Goal: Task Accomplishment & Management: Complete application form

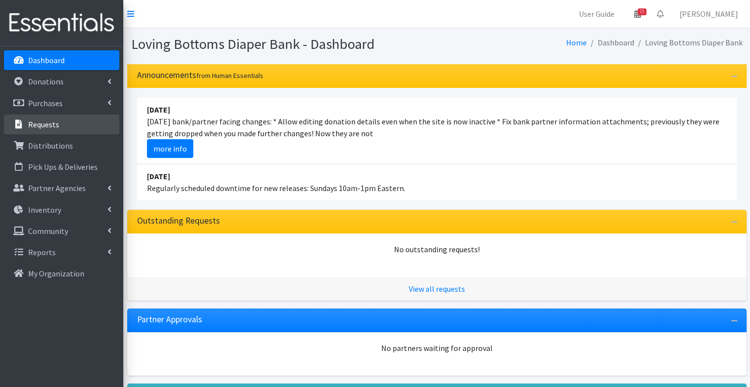
click at [39, 119] on p "Requests" at bounding box center [43, 124] width 31 height 10
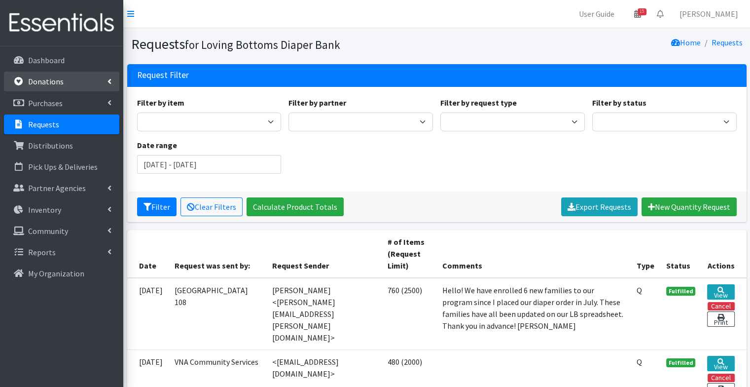
click at [47, 77] on p "Donations" at bounding box center [45, 81] width 35 height 10
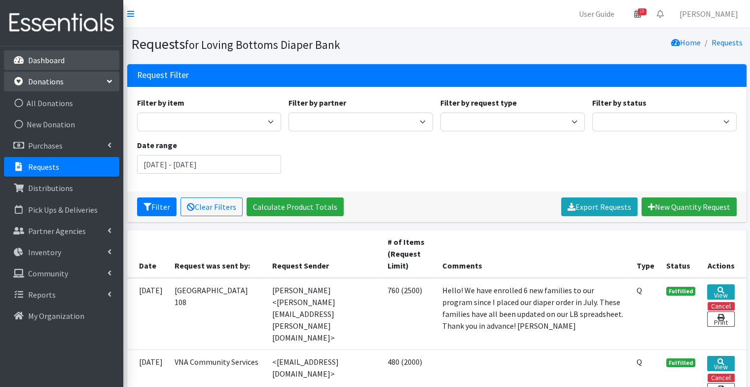
click at [46, 67] on link "Dashboard" at bounding box center [61, 60] width 115 height 20
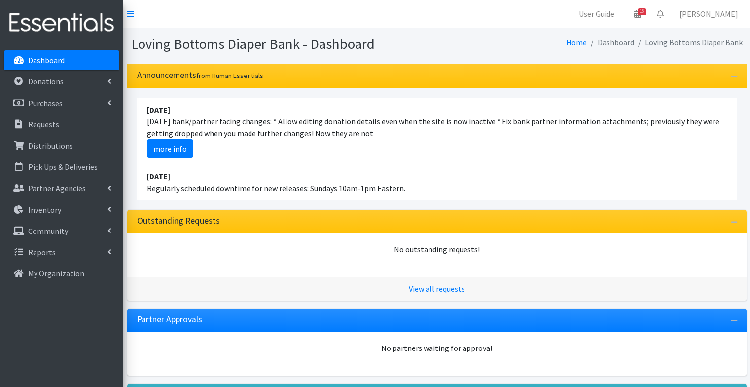
click at [71, 126] on link "Requests" at bounding box center [61, 124] width 115 height 20
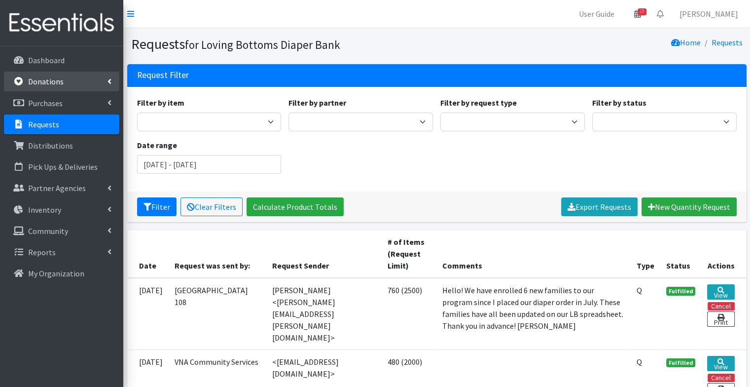
click at [60, 86] on p "Donations" at bounding box center [45, 81] width 35 height 10
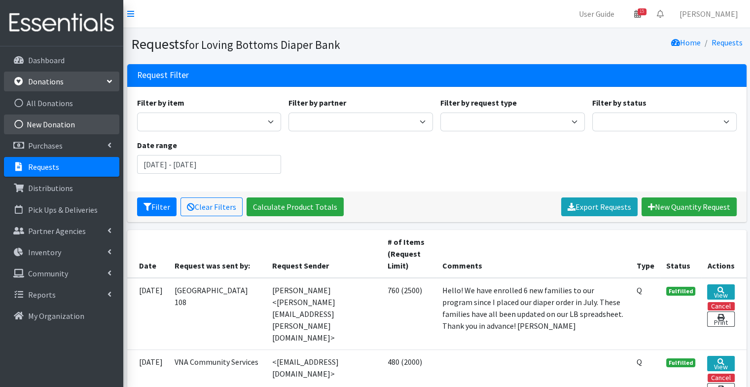
click at [61, 129] on link "New Donation" at bounding box center [61, 124] width 115 height 20
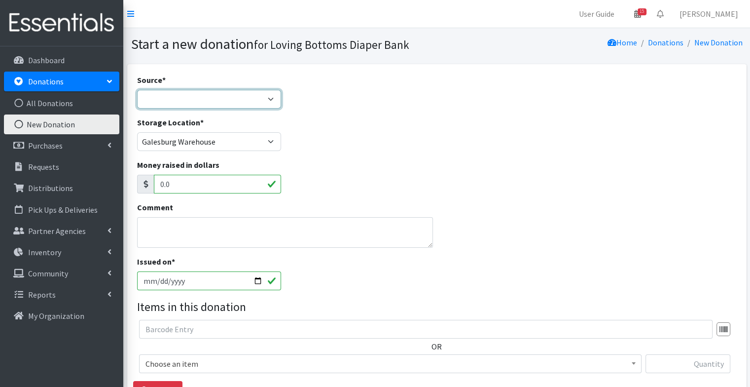
click at [177, 93] on select "Product Drive Manufacturer Donation Site Misc. Donation" at bounding box center [209, 99] width 144 height 19
select select "Donation Site"
click at [137, 90] on select "Product Drive Manufacturer Donation Site Misc. Donation" at bounding box center [209, 99] width 144 height 19
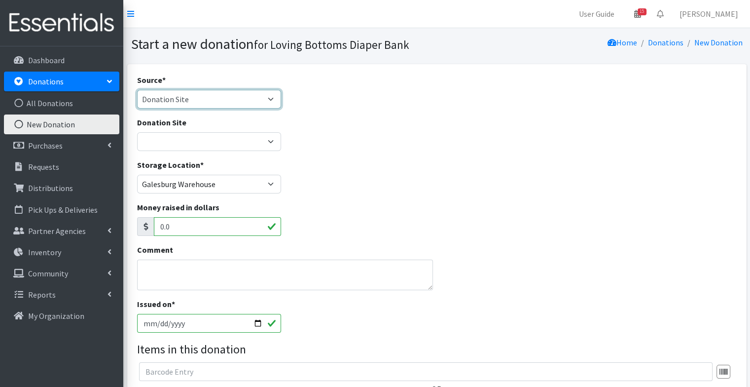
click at [177, 103] on select "Product Drive Manufacturer Donation Site Misc. Donation" at bounding box center [209, 99] width 144 height 19
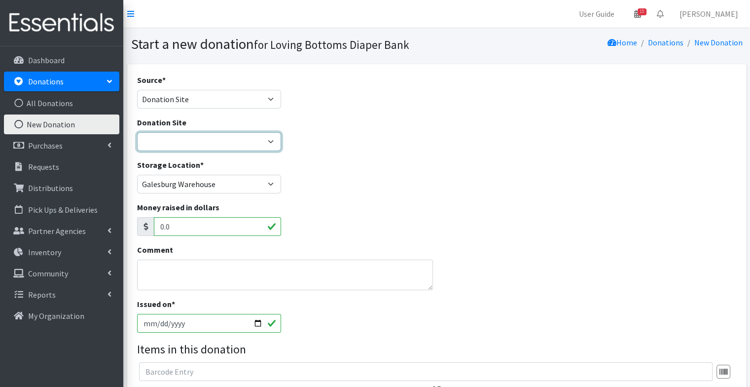
click at [182, 150] on select "[GEOGRAPHIC_DATA] Amazon Wish List Compassus Hospice Eagle View - [GEOGRAPHIC_D…" at bounding box center [209, 141] width 144 height 19
select select "30"
click at [137, 132] on select "[GEOGRAPHIC_DATA] Amazon Wish List Compassus Hospice Eagle View - [GEOGRAPHIC_D…" at bounding box center [209, 141] width 144 height 19
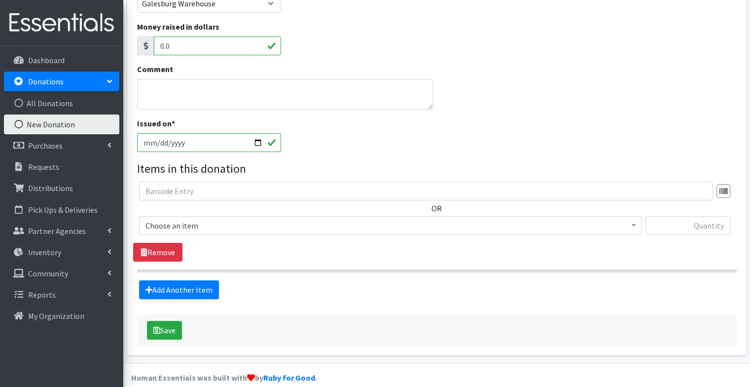
scroll to position [183, 0]
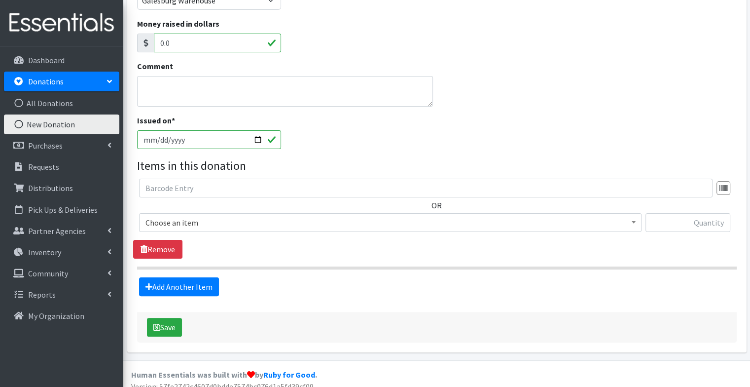
click at [261, 135] on input "[DATE]" at bounding box center [209, 139] width 144 height 19
type input "2025-08-06"
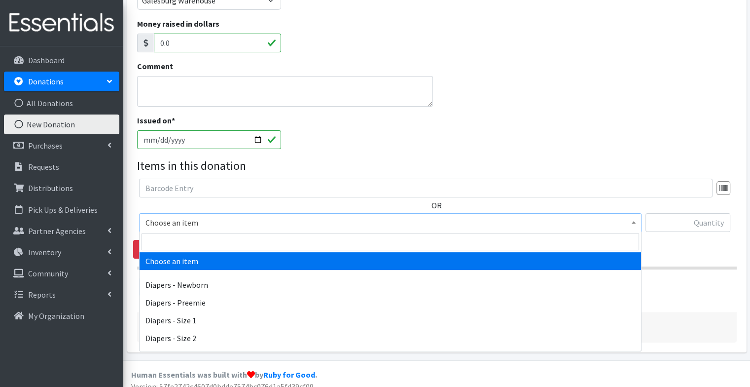
click at [202, 214] on span "Choose an item" at bounding box center [390, 222] width 502 height 19
click at [191, 245] on input "search" at bounding box center [390, 241] width 497 height 17
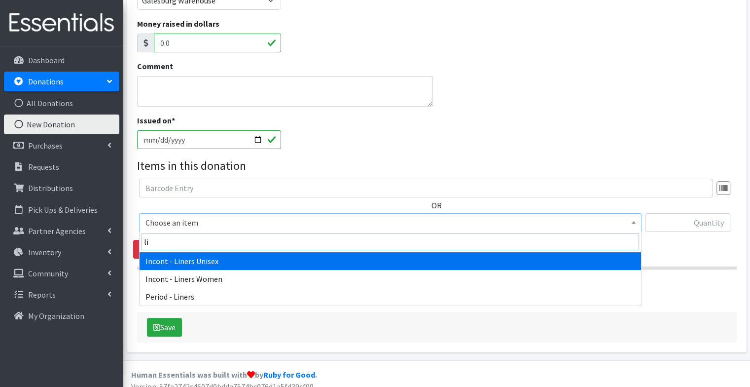
type input "lin"
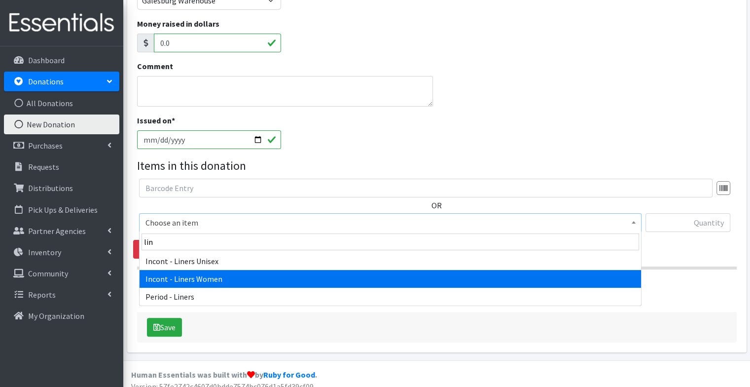
select select "15019"
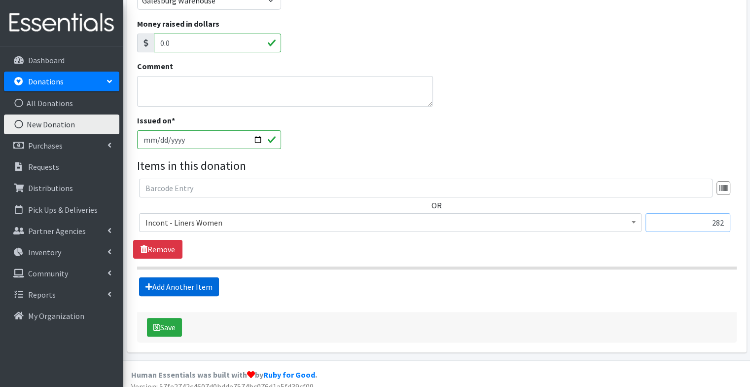
type input "282"
click at [165, 285] on link "Add Another Item" at bounding box center [179, 286] width 80 height 19
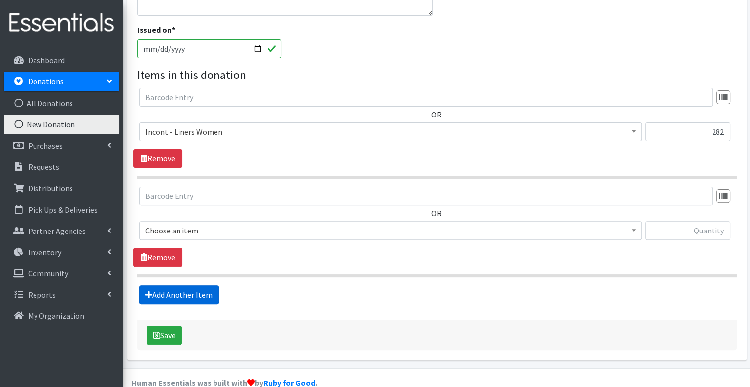
scroll to position [291, 0]
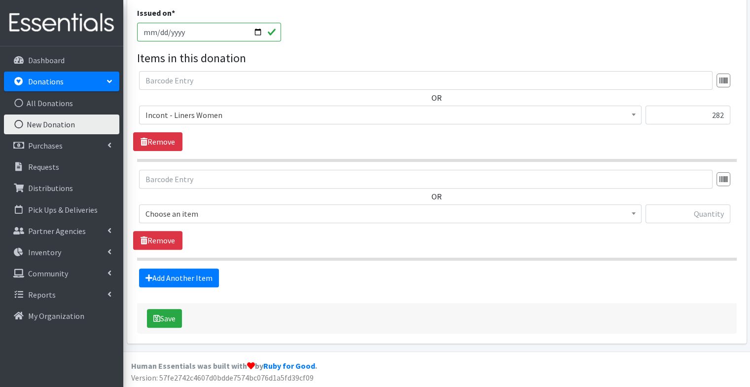
click at [172, 229] on span "Choose an item Diapers - Newborn Diapers - Preemie Diapers - Size 1 Diapers - S…" at bounding box center [390, 217] width 502 height 27
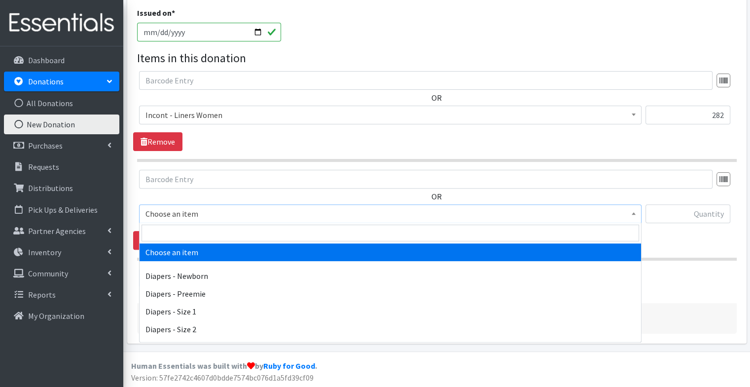
click at [174, 213] on span "Choose an item" at bounding box center [390, 214] width 490 height 14
click at [174, 227] on input "search" at bounding box center [390, 232] width 497 height 17
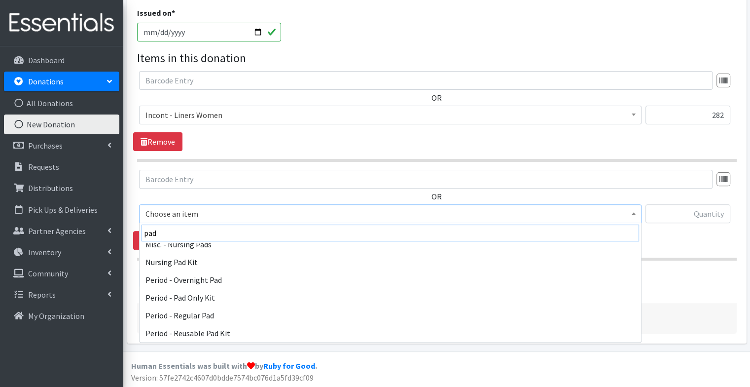
scroll to position [97, 0]
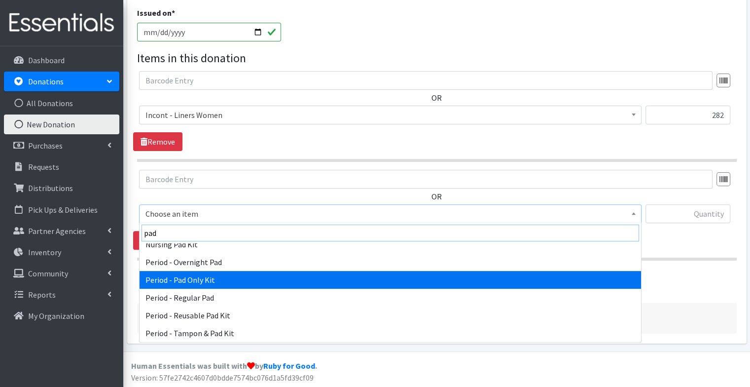
type input "pad"
select select "9066"
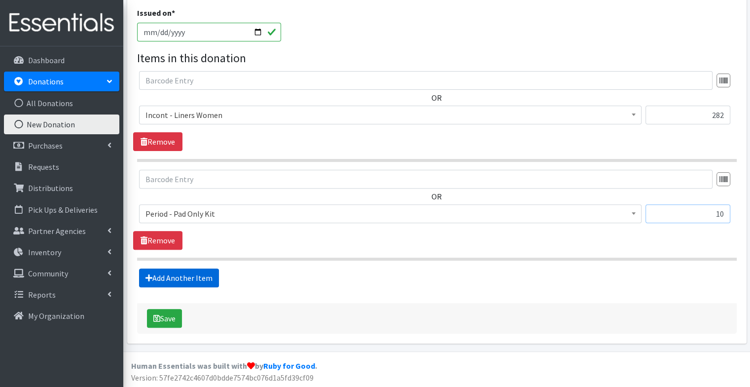
type input "10"
click at [174, 270] on link "Add Another Item" at bounding box center [179, 277] width 80 height 19
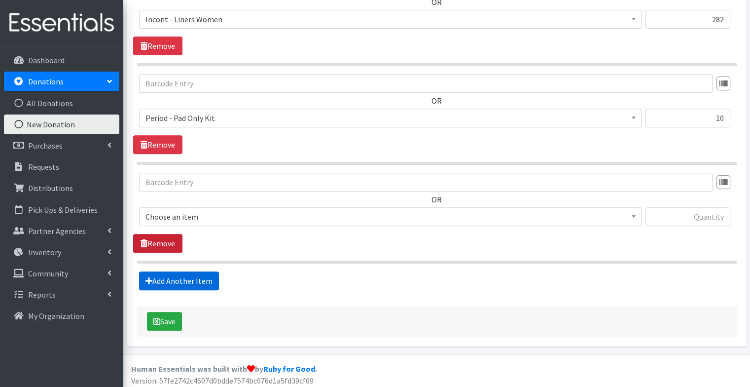
scroll to position [389, 0]
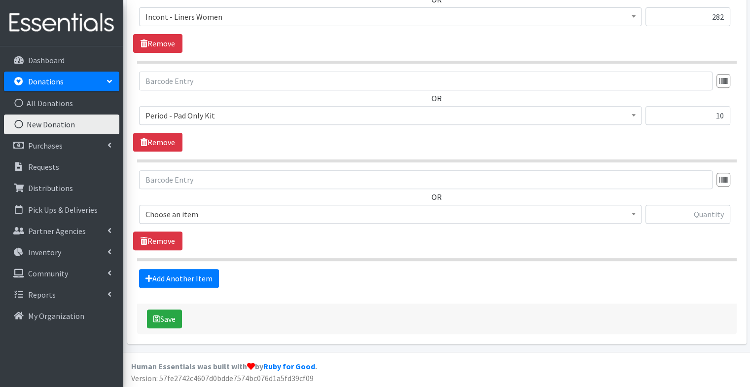
click at [175, 203] on div "OR Choose an item Diapers - Newborn Diapers - Preemie Diapers - Size 1 Diapers …" at bounding box center [436, 200] width 607 height 61
click at [175, 216] on span "Choose an item" at bounding box center [390, 214] width 490 height 14
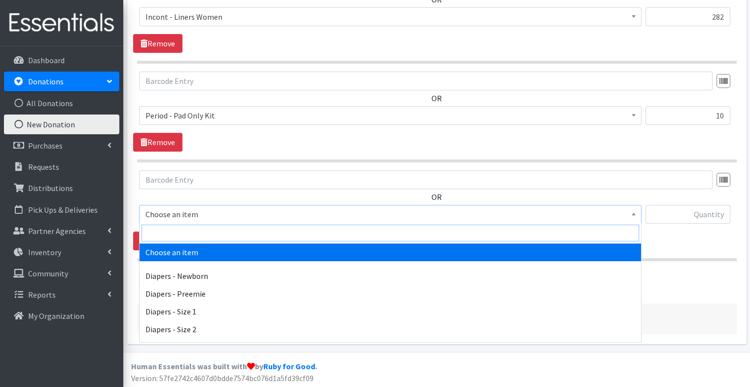
click at [176, 225] on input "search" at bounding box center [390, 232] width 497 height 17
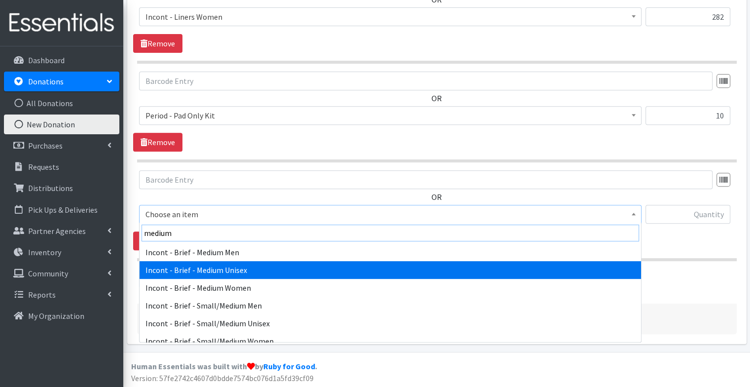
type input "medium"
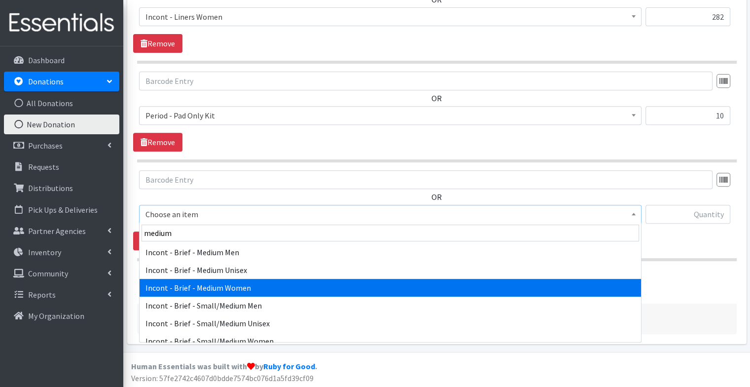
select select "12733"
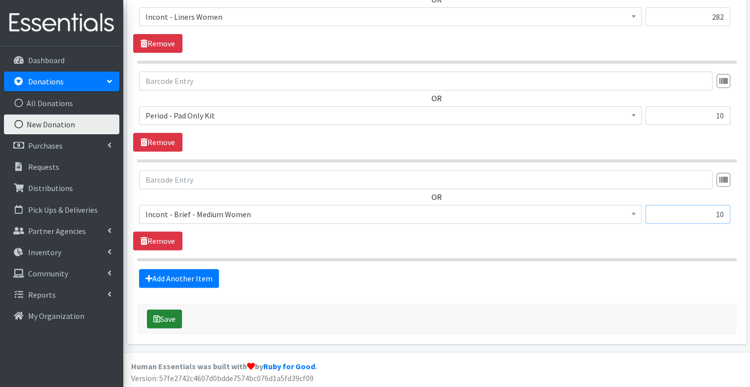
type input "10"
click at [175, 309] on button "Save" at bounding box center [164, 318] width 35 height 19
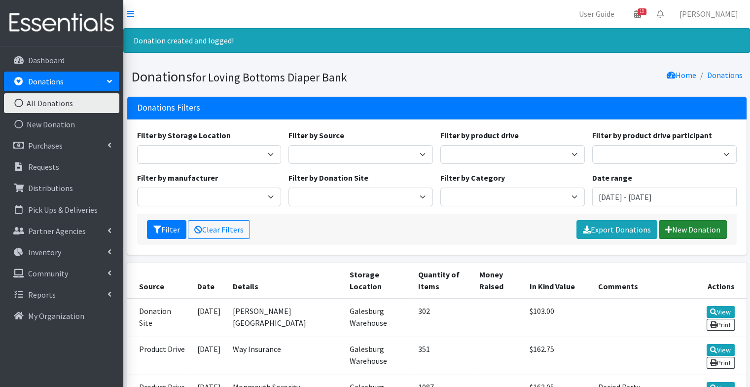
click at [691, 230] on link "New Donation" at bounding box center [693, 229] width 68 height 19
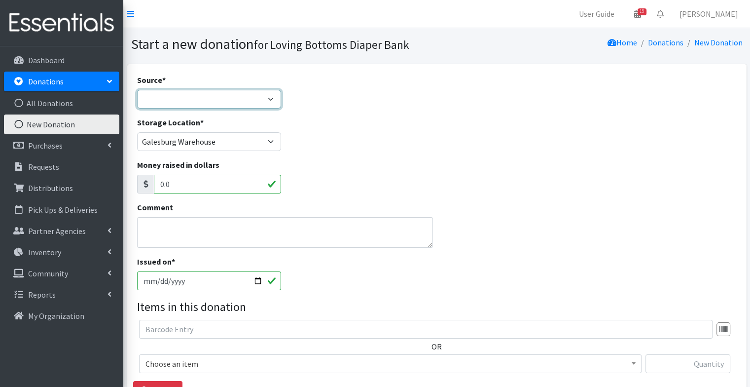
click at [208, 99] on select "Product Drive Manufacturer Donation Site Misc. Donation" at bounding box center [209, 99] width 144 height 19
select select "Donation Site"
click at [137, 90] on select "Product Drive Manufacturer Donation Site Misc. Donation" at bounding box center [209, 99] width 144 height 19
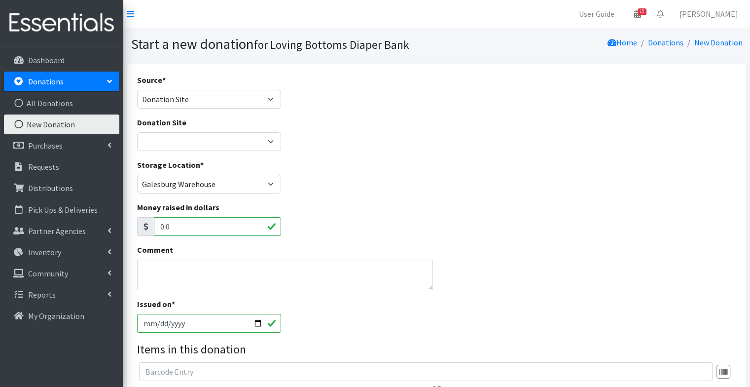
click at [187, 152] on div "Donation Site [GEOGRAPHIC_DATA] Amazon Wish List Compassus Hospice Eagle View -…" at bounding box center [209, 137] width 152 height 42
click at [181, 142] on select "[GEOGRAPHIC_DATA] Amazon Wish List Compassus Hospice Eagle View - [GEOGRAPHIC_D…" at bounding box center [209, 141] width 144 height 19
select select "1"
click at [137, 132] on select "[GEOGRAPHIC_DATA] Amazon Wish List Compassus Hospice Eagle View - [GEOGRAPHIC_D…" at bounding box center [209, 141] width 144 height 19
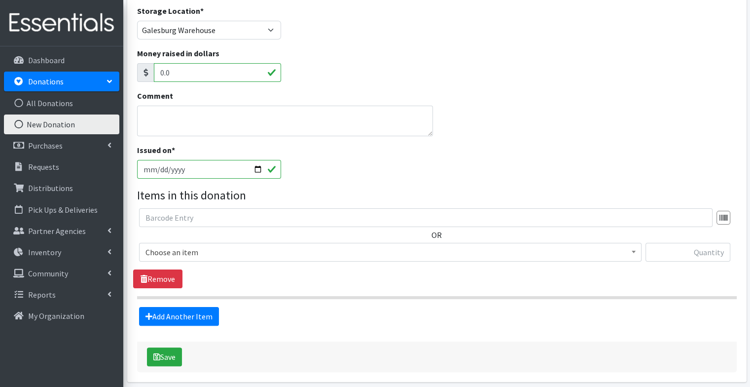
scroll to position [192, 0]
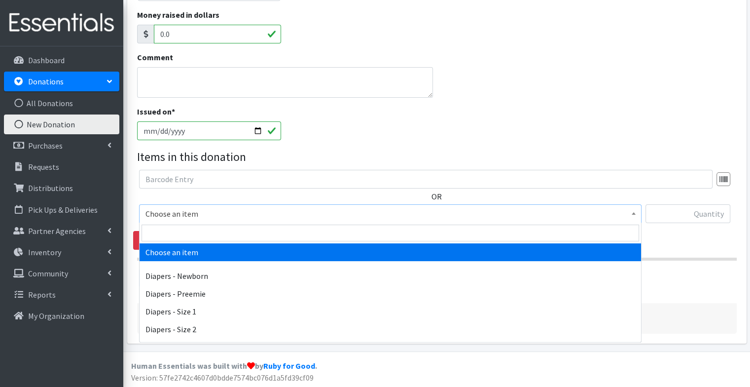
click at [209, 215] on span "Choose an item" at bounding box center [390, 214] width 490 height 14
click at [193, 233] on input "search" at bounding box center [390, 232] width 497 height 17
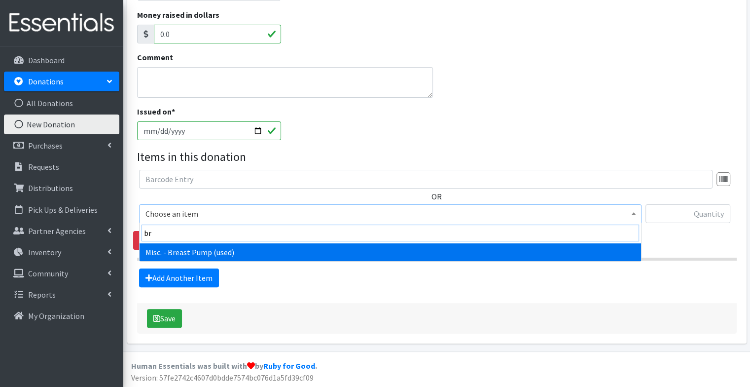
type input "b"
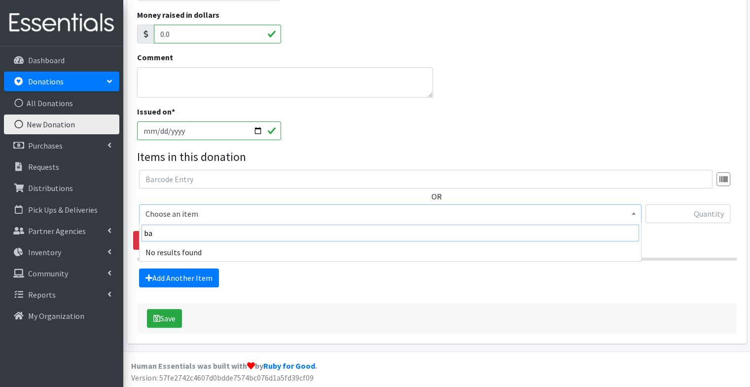
type input "b"
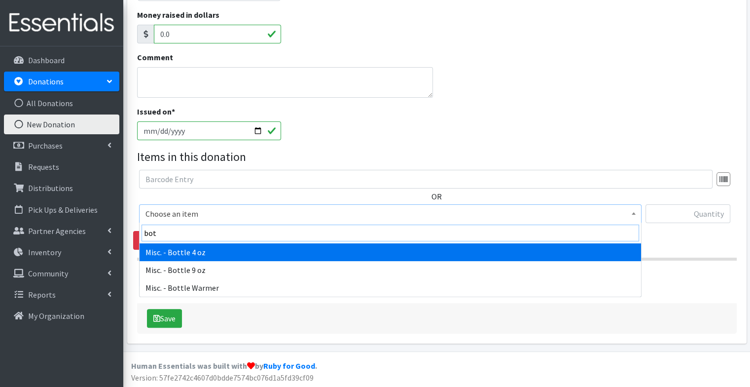
type input "bott"
select select "3011"
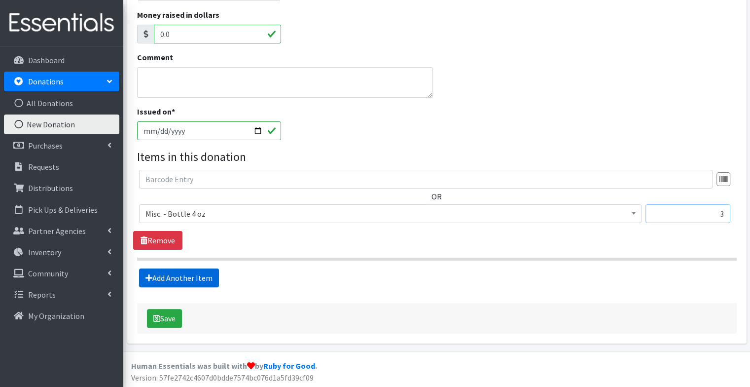
type input "3"
click at [181, 279] on link "Add Another Item" at bounding box center [179, 277] width 80 height 19
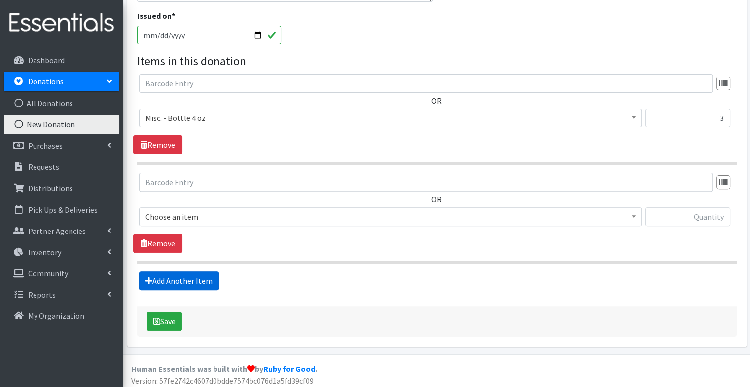
scroll to position [291, 0]
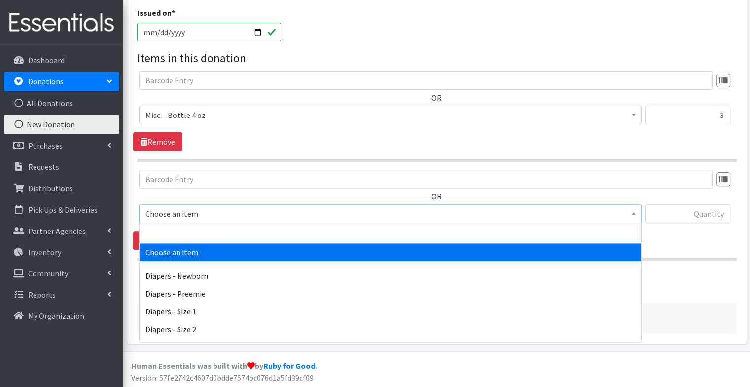
click at [199, 218] on span "Choose an item" at bounding box center [390, 214] width 490 height 14
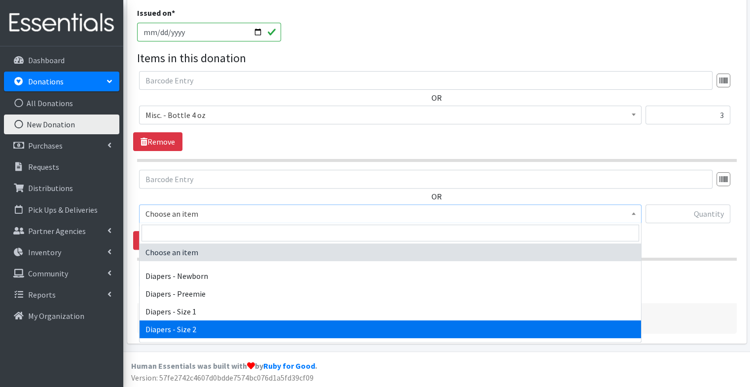
select select "97"
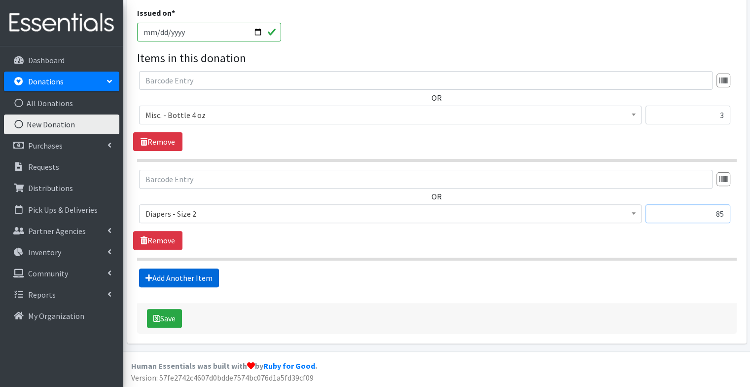
type input "85"
click at [175, 276] on link "Add Another Item" at bounding box center [179, 277] width 80 height 19
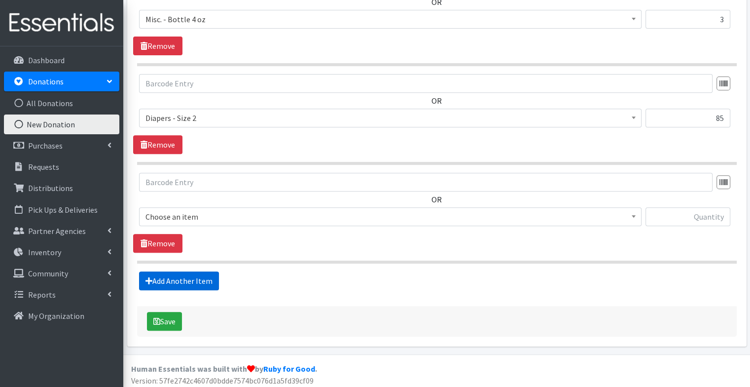
scroll to position [389, 0]
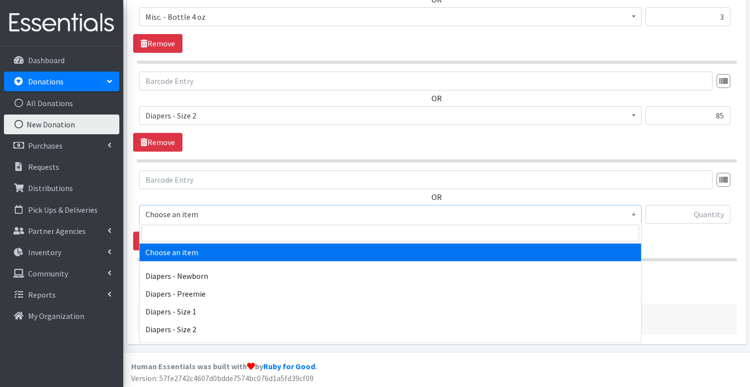
click at [169, 214] on span "Choose an item" at bounding box center [390, 214] width 490 height 14
click at [174, 236] on input "search" at bounding box center [390, 232] width 497 height 17
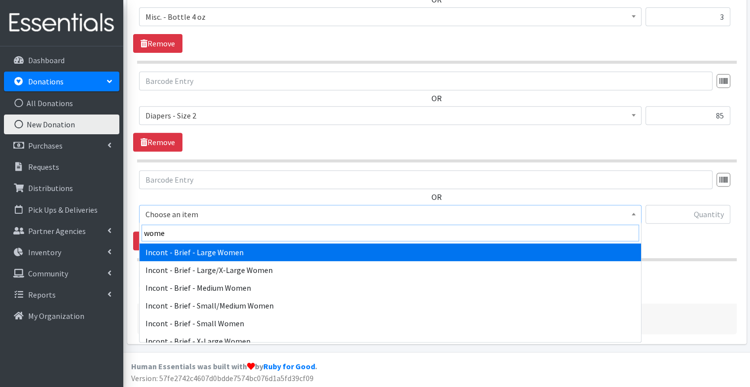
type input "women"
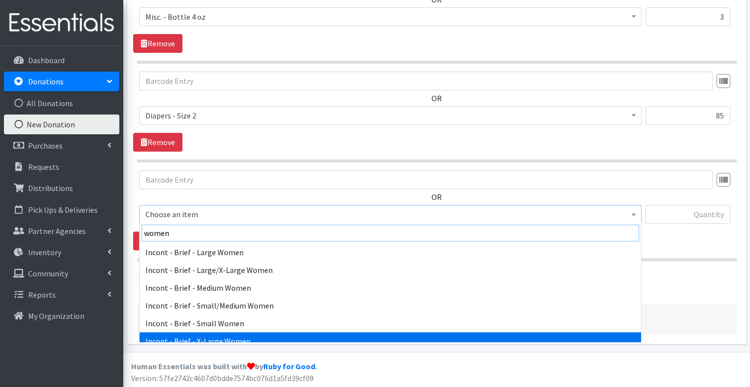
scroll to position [8, 0]
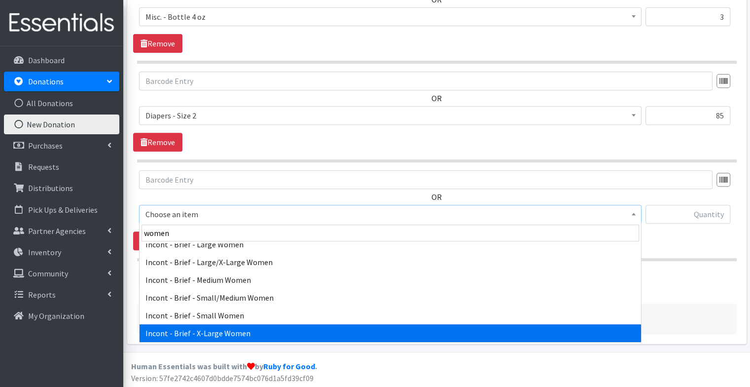
select select "88"
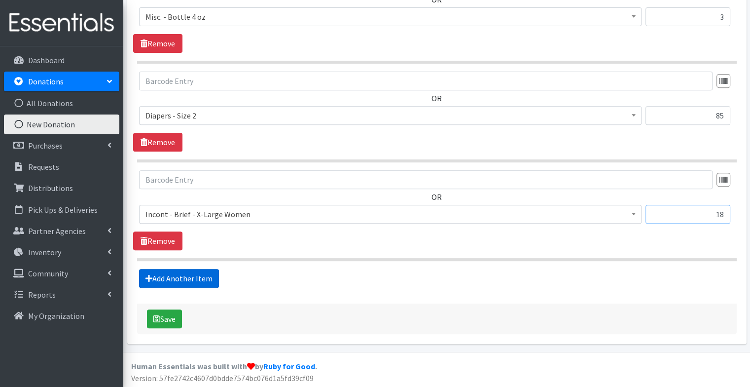
type input "18"
click at [185, 271] on link "Add Another Item" at bounding box center [179, 278] width 80 height 19
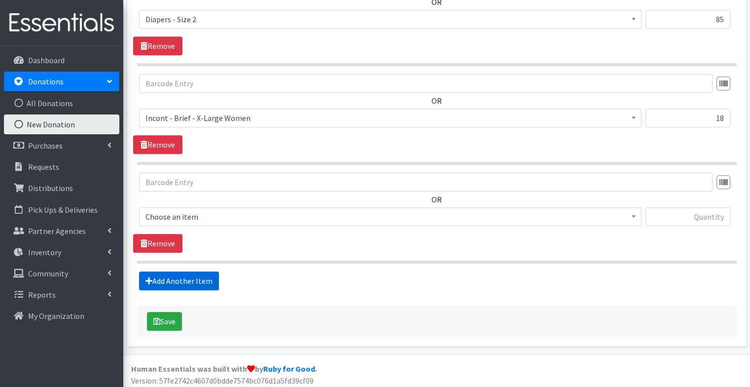
scroll to position [487, 0]
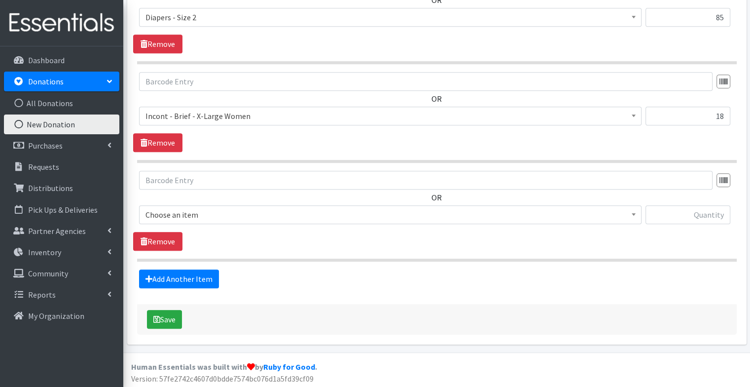
click at [188, 220] on span "Choose an item" at bounding box center [390, 214] width 502 height 19
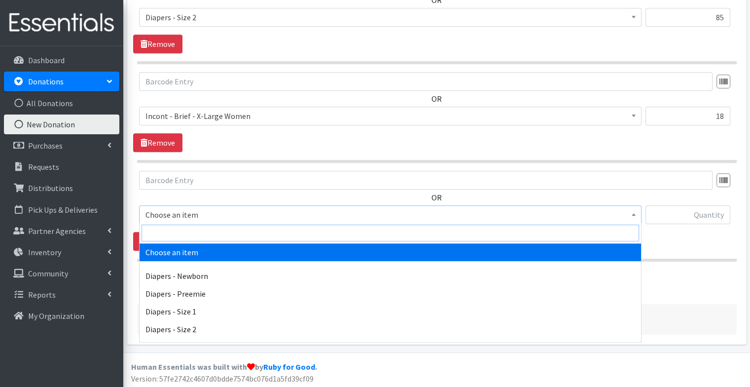
click at [182, 240] on input "search" at bounding box center [390, 232] width 497 height 17
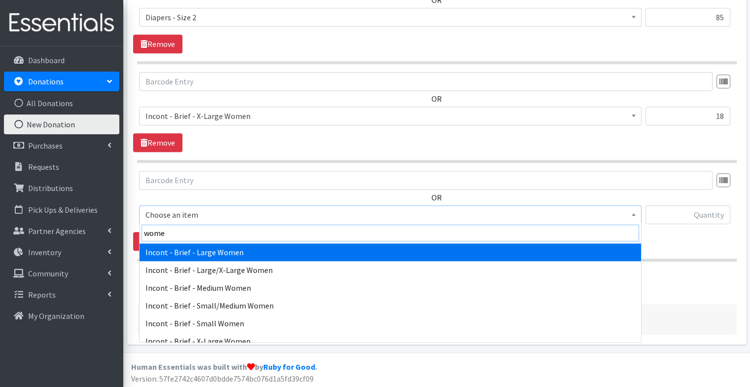
type input "women"
select select "12734"
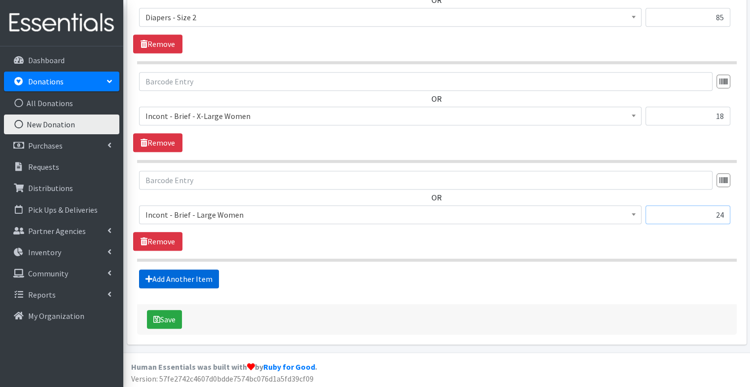
type input "24"
click at [196, 277] on link "Add Another Item" at bounding box center [179, 278] width 80 height 19
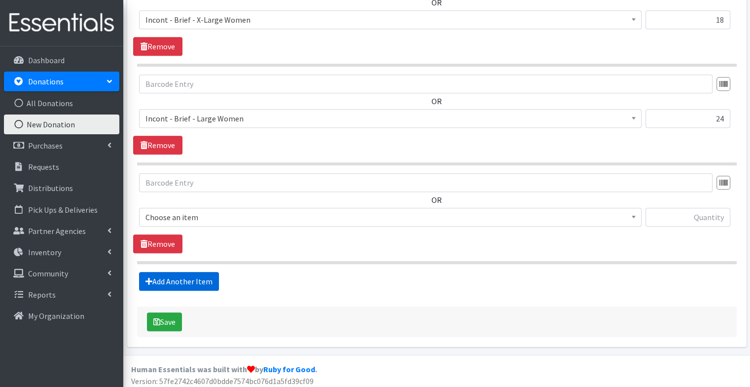
scroll to position [586, 0]
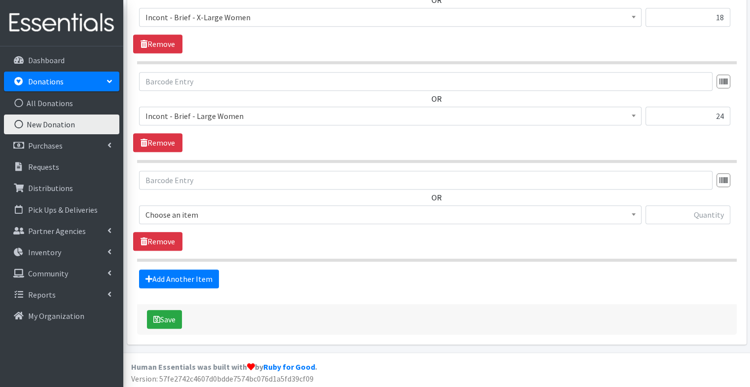
click at [218, 208] on span "Choose an item" at bounding box center [390, 215] width 490 height 14
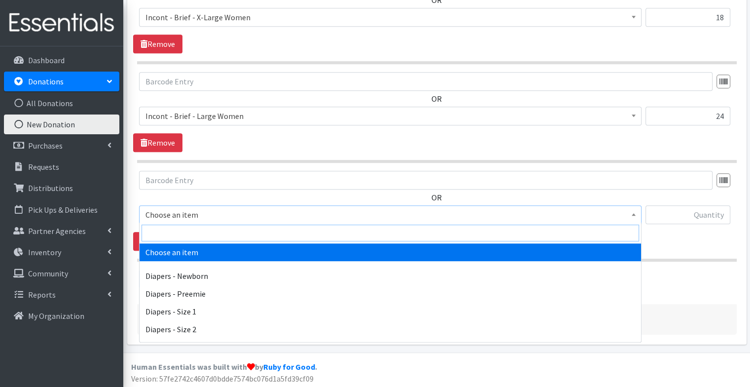
click at [209, 238] on input "search" at bounding box center [390, 232] width 497 height 17
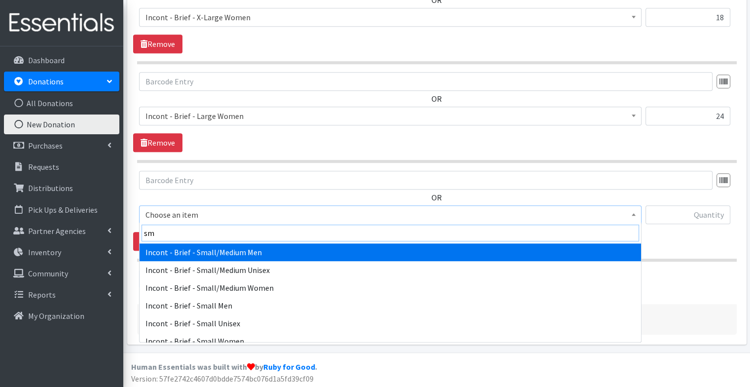
type input "s"
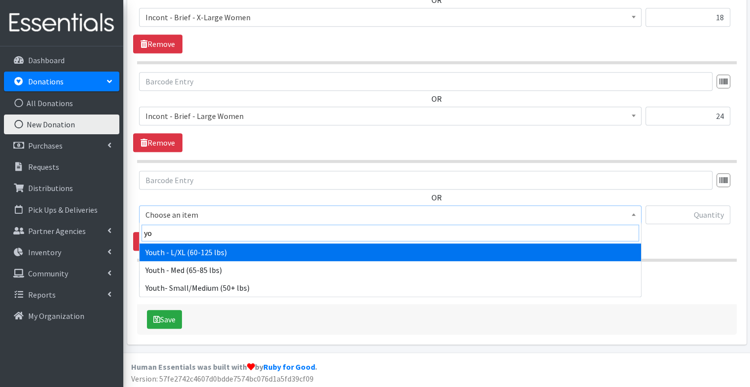
type input "you"
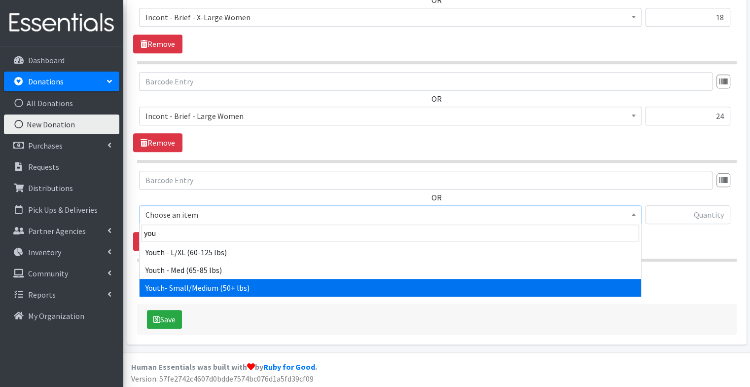
select select "80"
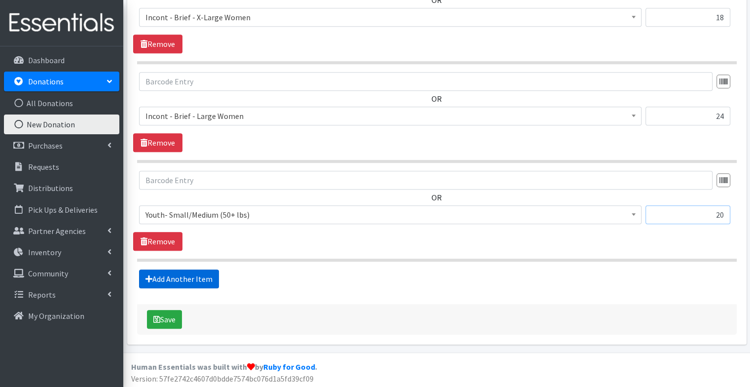
type input "20"
click at [194, 272] on link "Add Another Item" at bounding box center [179, 278] width 80 height 19
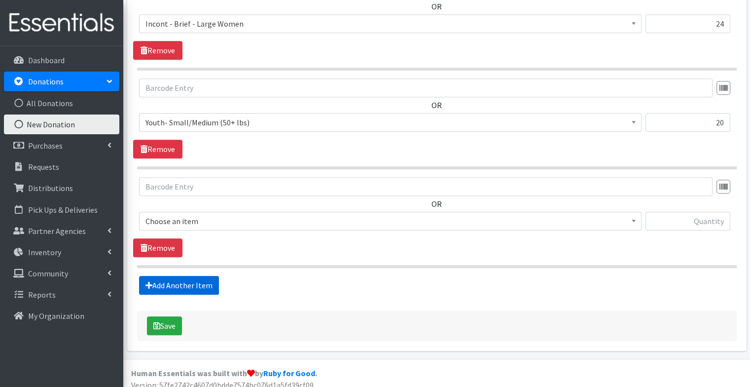
scroll to position [684, 0]
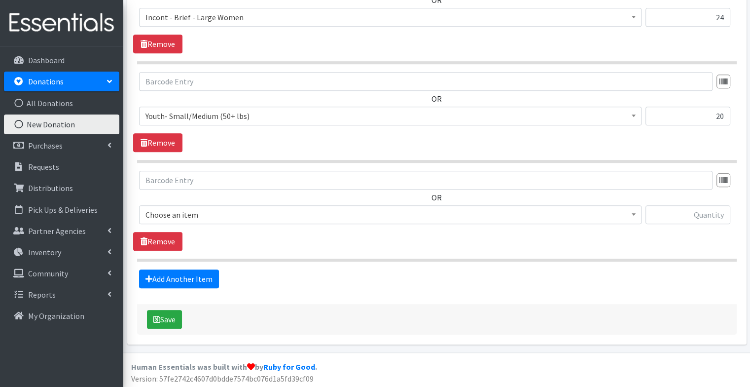
click at [197, 208] on span "Choose an item" at bounding box center [390, 215] width 490 height 14
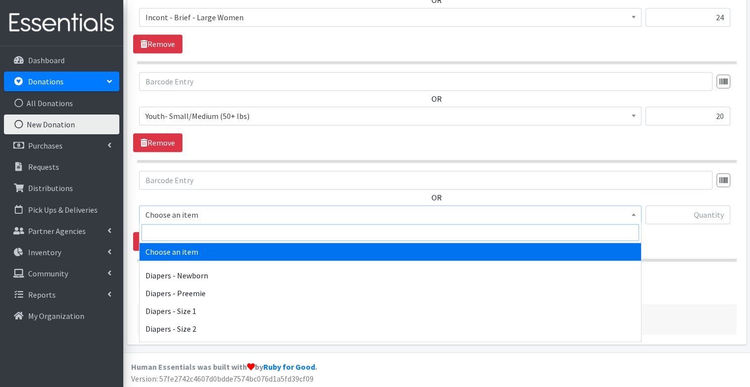
click at [193, 230] on input "search" at bounding box center [390, 232] width 497 height 17
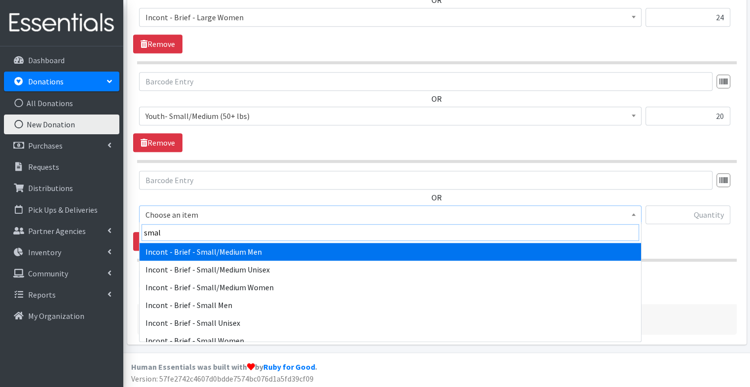
type input "small"
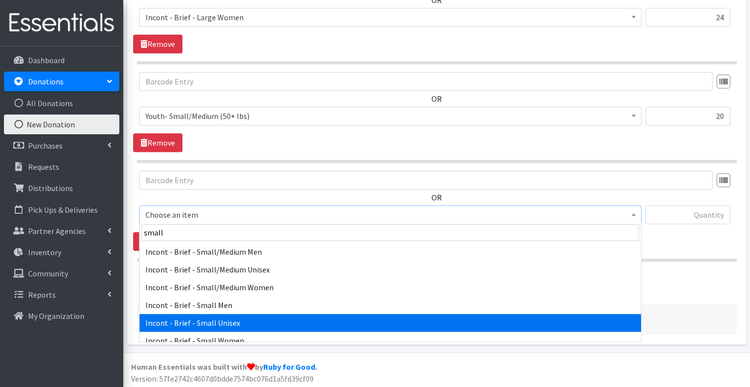
select select "90"
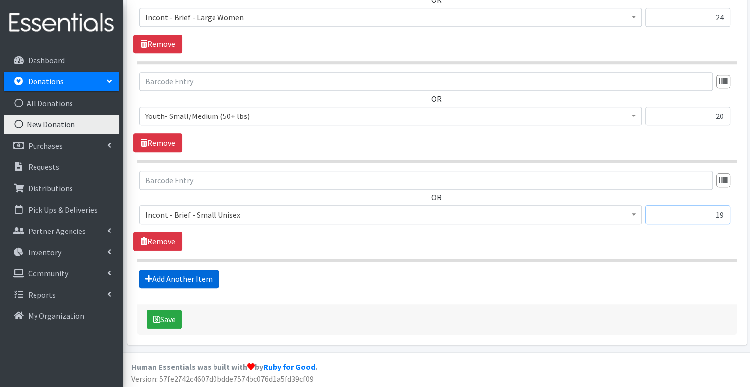
type input "19"
click at [189, 273] on link "Add Another Item" at bounding box center [179, 278] width 80 height 19
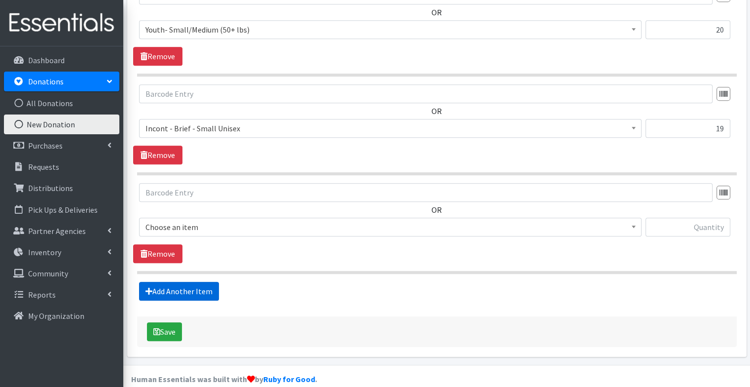
scroll to position [782, 0]
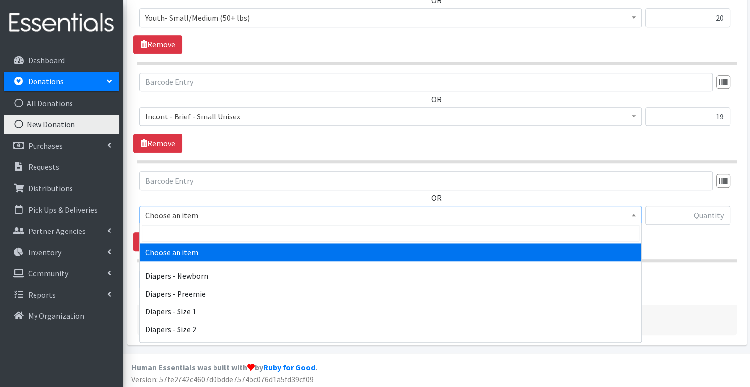
click at [191, 211] on span "Choose an item" at bounding box center [390, 215] width 490 height 14
click at [179, 225] on input "search" at bounding box center [390, 232] width 497 height 17
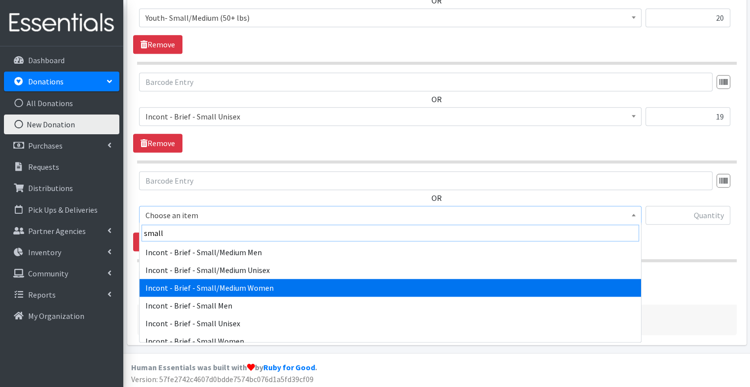
type input "small"
select select "12732"
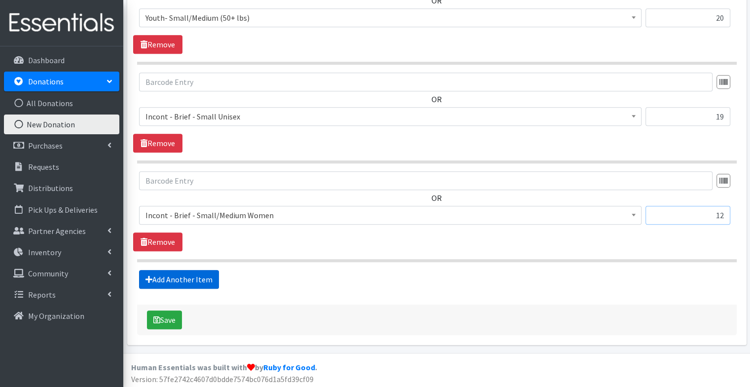
type input "12"
click at [209, 279] on link "Add Another Item" at bounding box center [179, 279] width 80 height 19
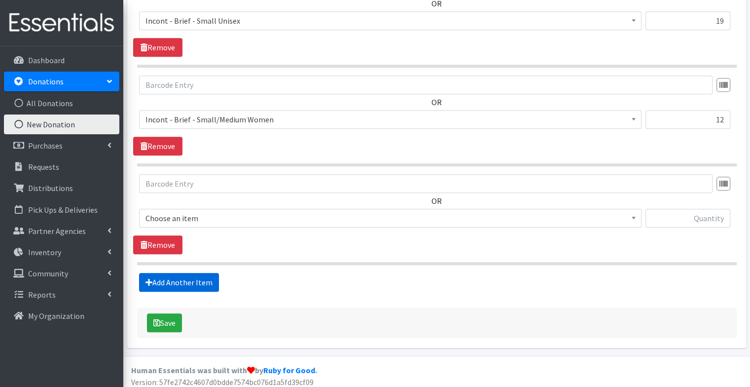
scroll to position [881, 0]
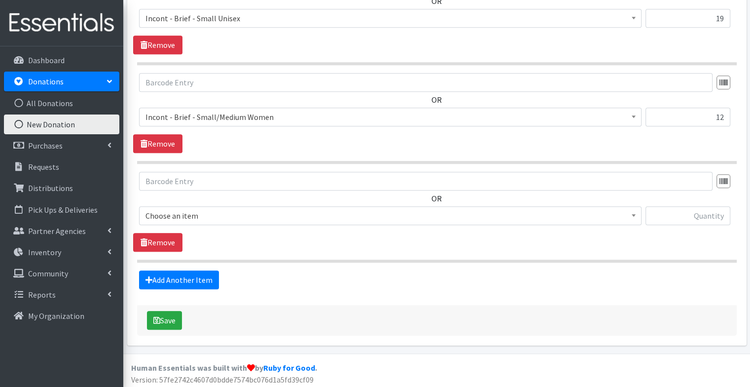
click at [191, 210] on span "Choose an item" at bounding box center [390, 216] width 490 height 14
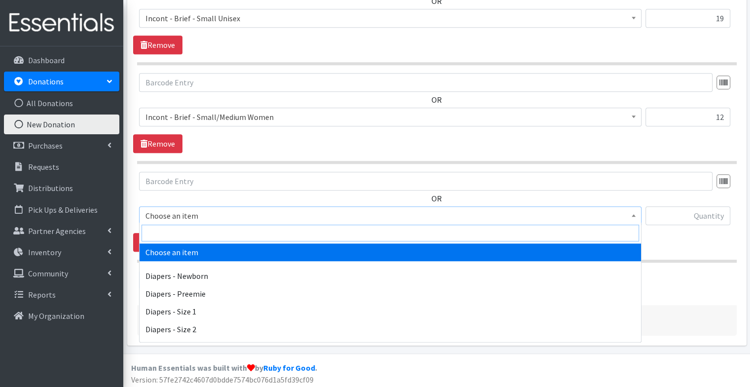
click at [191, 227] on input "search" at bounding box center [390, 232] width 497 height 17
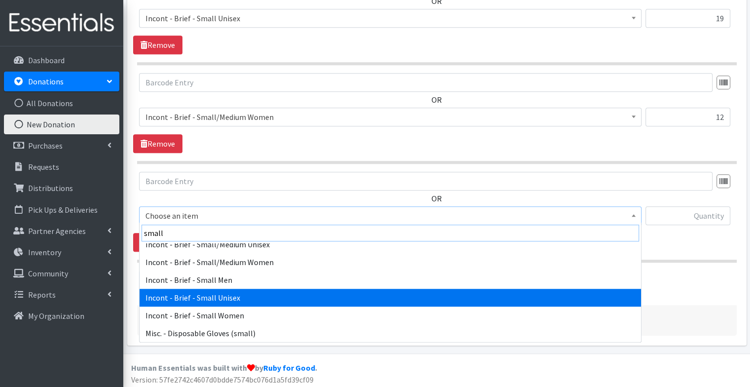
scroll to position [26, 0]
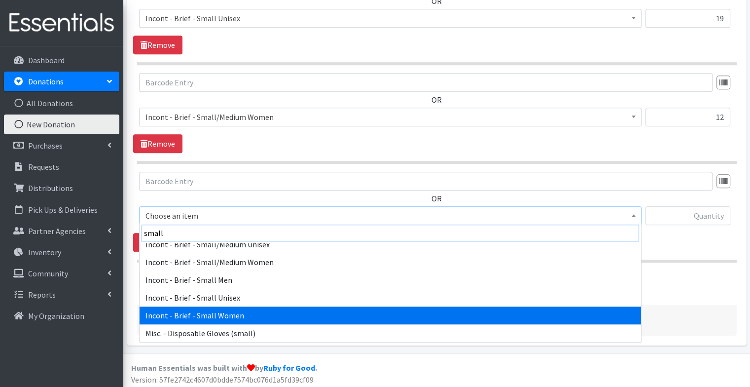
type input "small"
select select "12731"
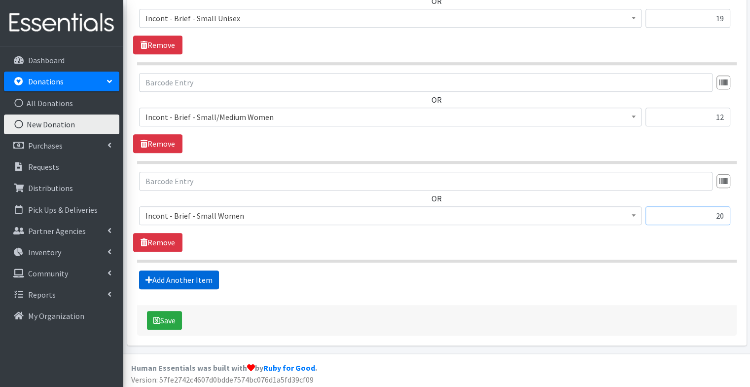
type input "20"
click at [175, 275] on link "Add Another Item" at bounding box center [179, 279] width 80 height 19
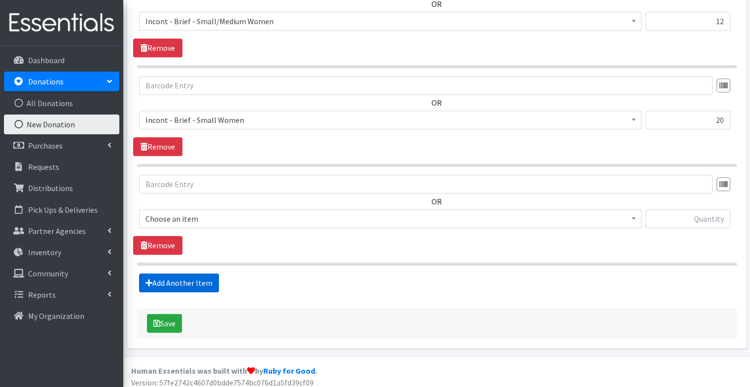
scroll to position [979, 0]
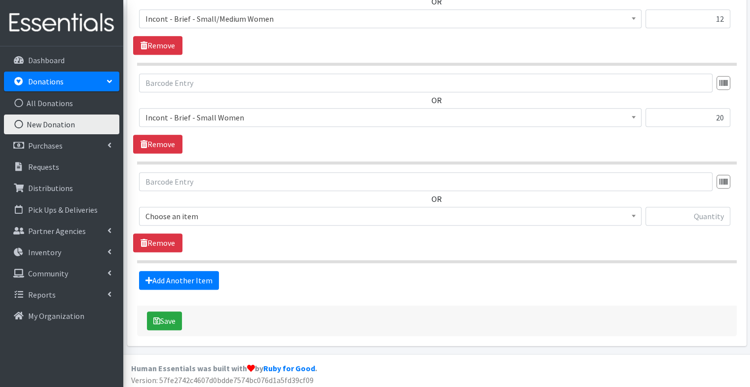
click at [190, 217] on span "Choose an item" at bounding box center [390, 216] width 490 height 14
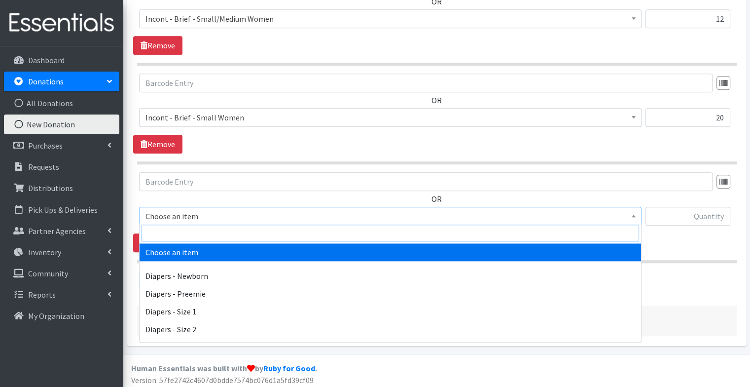
click at [189, 227] on input "search" at bounding box center [390, 232] width 497 height 17
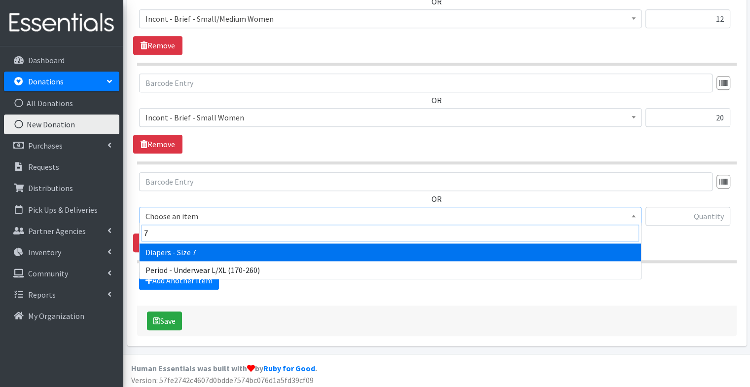
type input "7"
select select "1621"
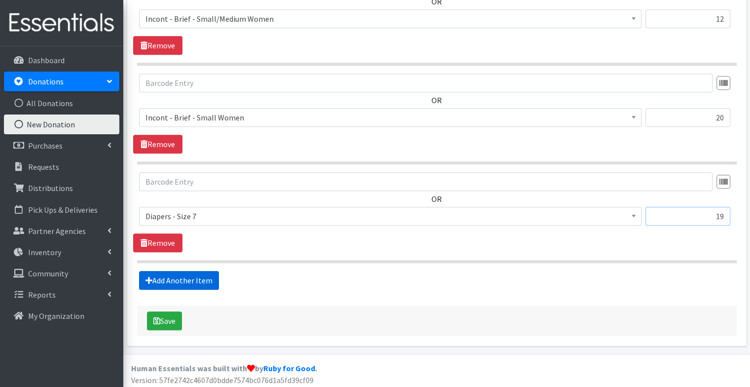
type input "19"
click at [187, 275] on link "Add Another Item" at bounding box center [179, 280] width 80 height 19
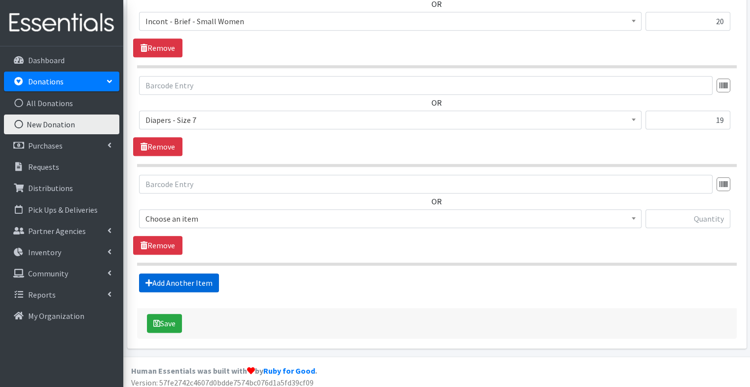
scroll to position [1077, 0]
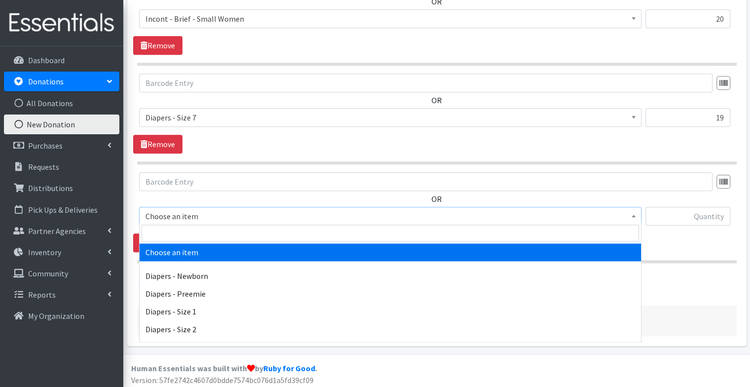
click at [185, 213] on span "Choose an item" at bounding box center [390, 216] width 490 height 14
click at [185, 223] on span at bounding box center [390, 232] width 501 height 21
click at [180, 233] on input "search" at bounding box center [390, 232] width 497 height 17
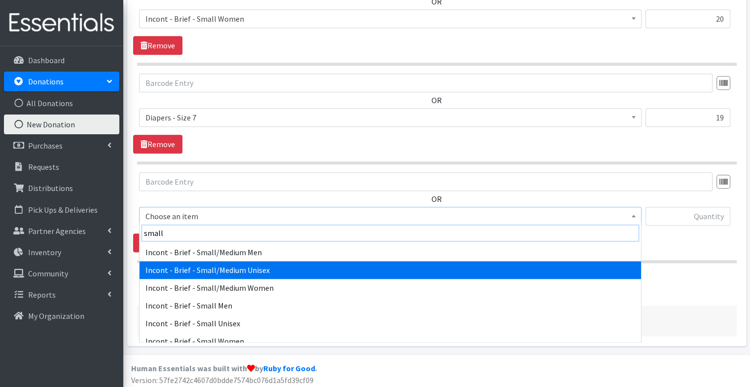
type input "small"
select select "11060"
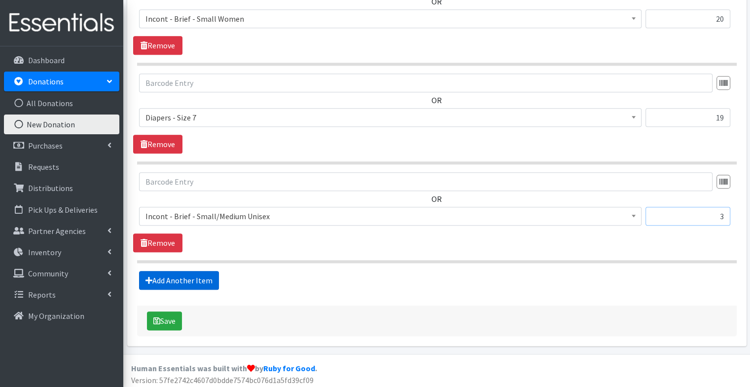
type input "3"
click at [194, 273] on link "Add Another Item" at bounding box center [179, 280] width 80 height 19
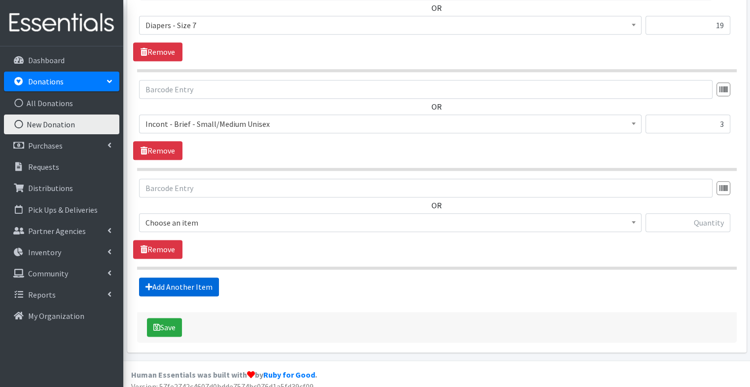
scroll to position [1175, 0]
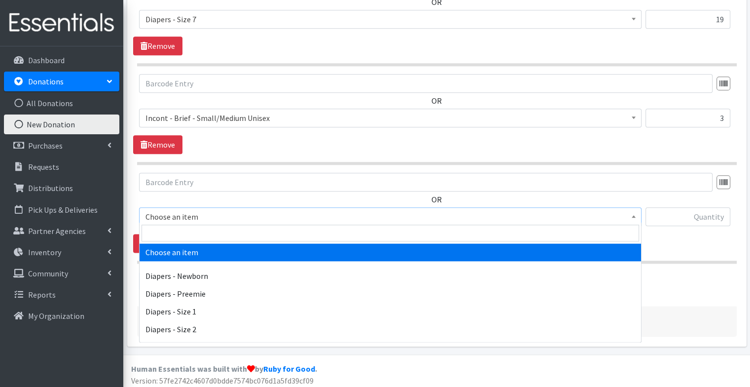
click at [181, 215] on span "Choose an item" at bounding box center [390, 217] width 490 height 14
click at [181, 235] on input "search" at bounding box center [390, 232] width 497 height 17
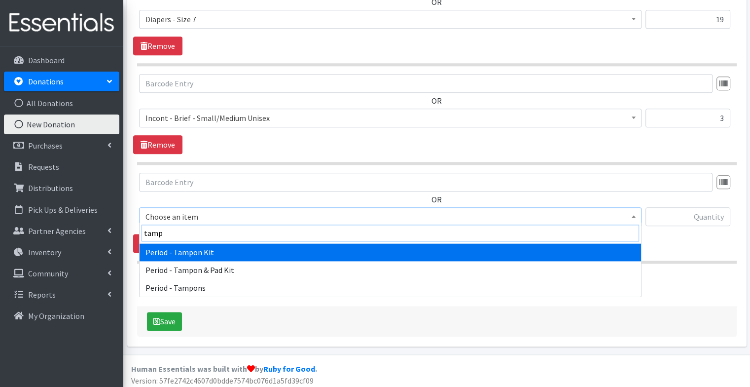
type input "tampo"
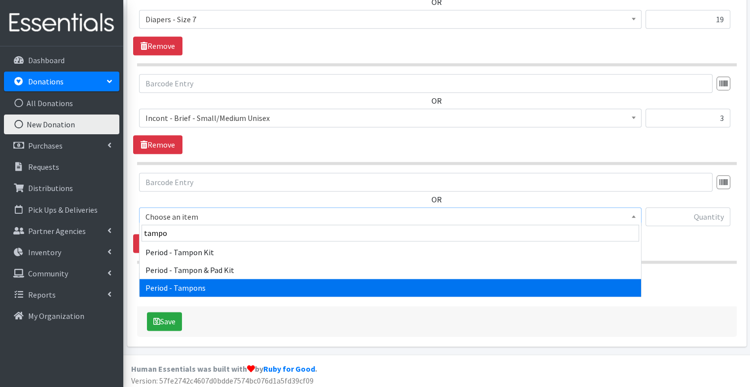
select select "1227"
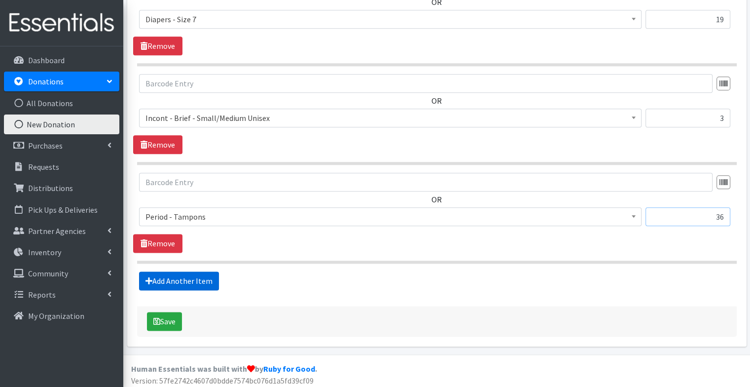
type input "36"
click at [173, 273] on link "Add Another Item" at bounding box center [179, 280] width 80 height 19
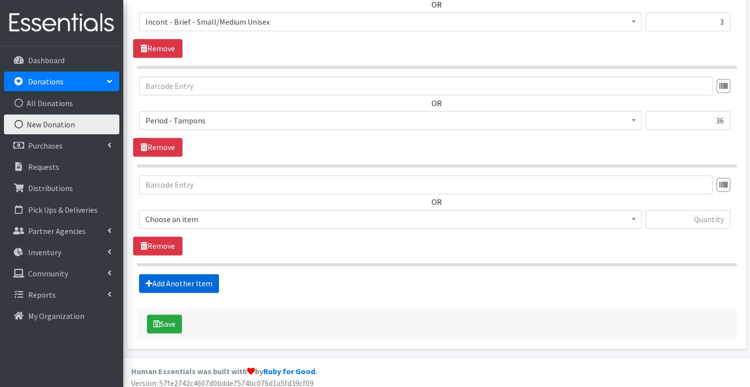
scroll to position [1274, 0]
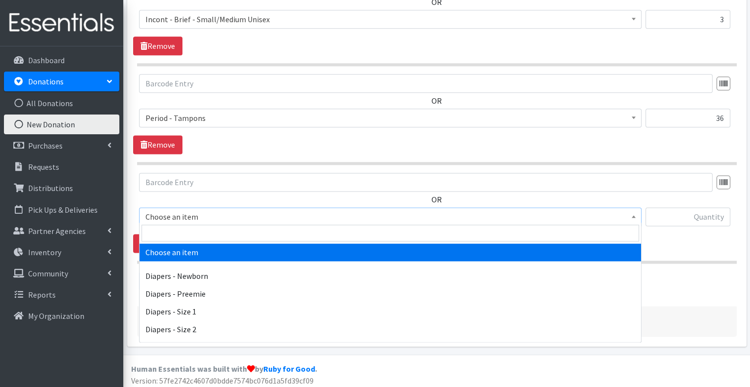
click at [200, 214] on span "Choose an item" at bounding box center [390, 217] width 490 height 14
click at [189, 229] on input "search" at bounding box center [390, 232] width 497 height 17
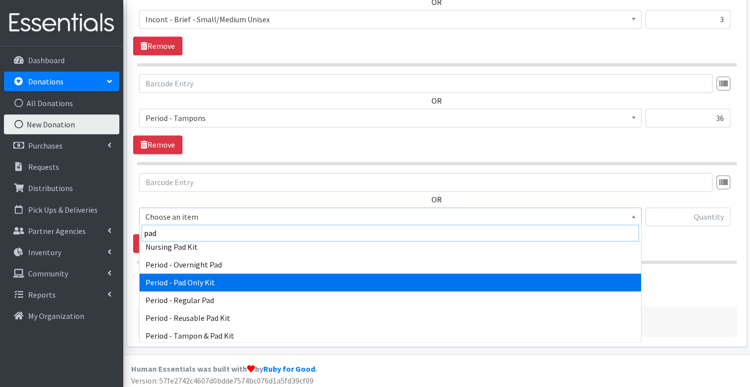
scroll to position [97, 0]
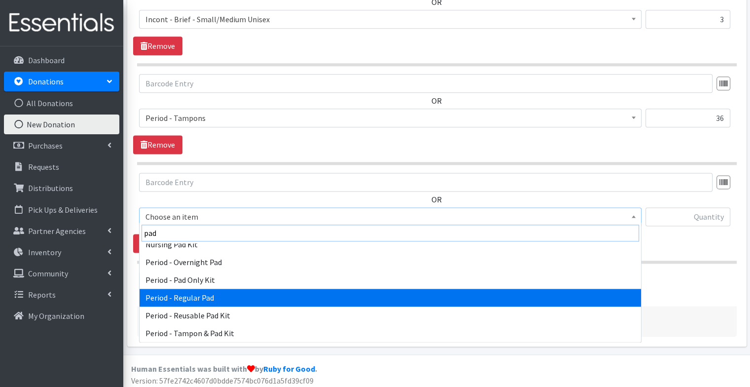
type input "pad"
select select "1225"
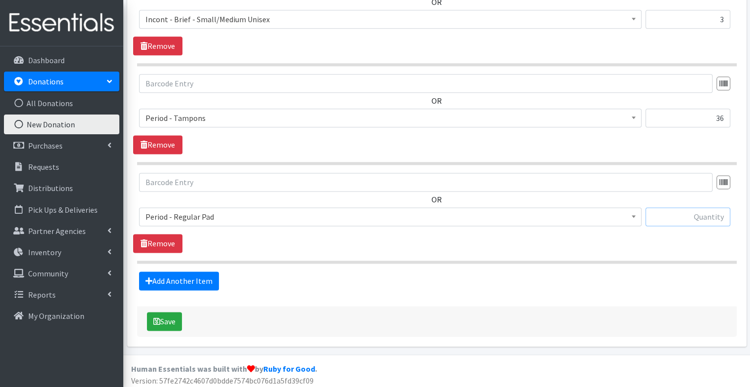
click at [700, 221] on input "text" at bounding box center [687, 216] width 85 height 19
type input "6"
click at [663, 235] on div "OR Choose an item Diapers - Newborn Diapers - Preemie Diapers - Size 1 Diapers …" at bounding box center [436, 213] width 607 height 80
click at [169, 317] on button "Save" at bounding box center [164, 321] width 35 height 19
